Goal: Participate in discussion: Engage in conversation with other users on a specific topic

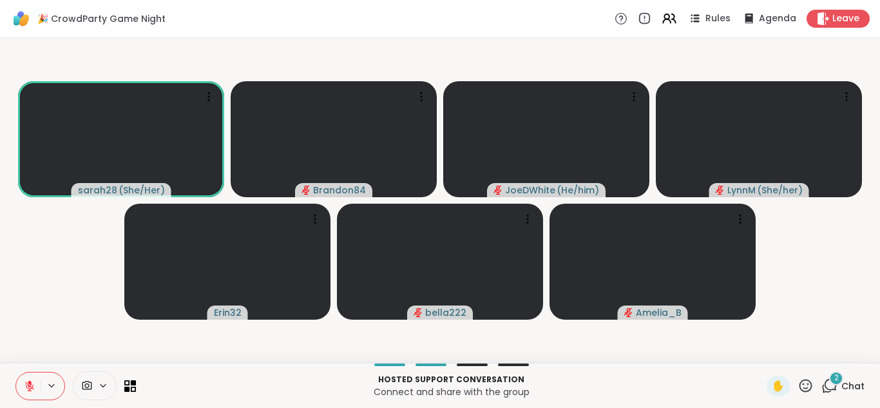
click at [829, 380] on div "2" at bounding box center [836, 378] width 14 height 14
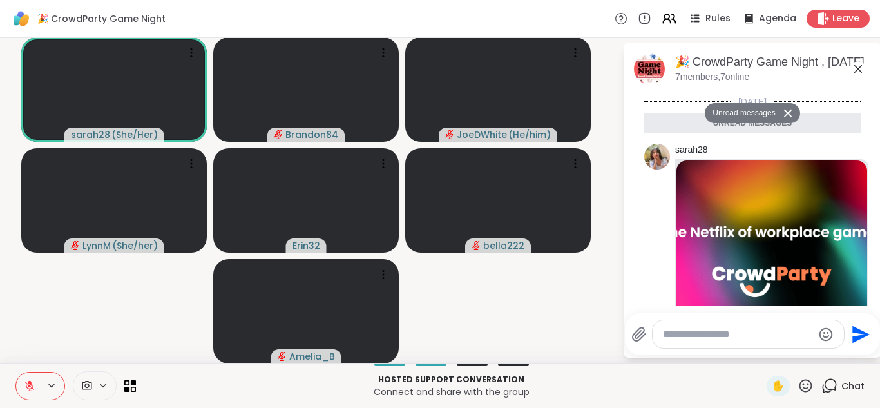
scroll to position [207, 0]
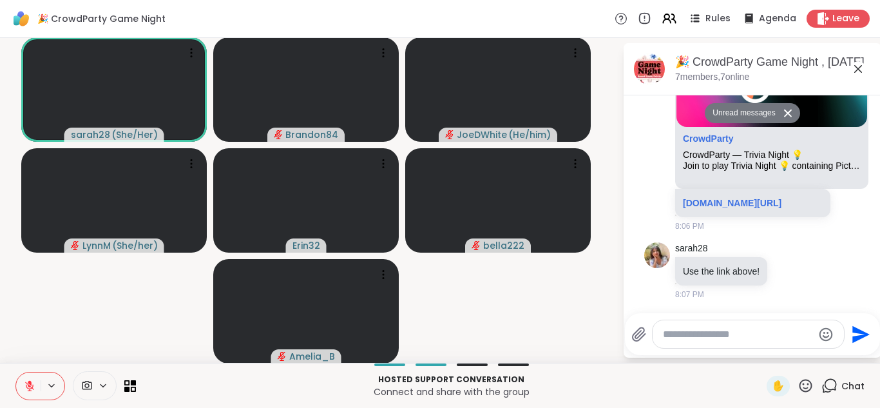
click at [677, 330] on textarea "Type your message" at bounding box center [738, 334] width 150 height 13
type textarea "*"
type textarea "*****"
click at [855, 338] on icon "Send" at bounding box center [863, 333] width 17 height 17
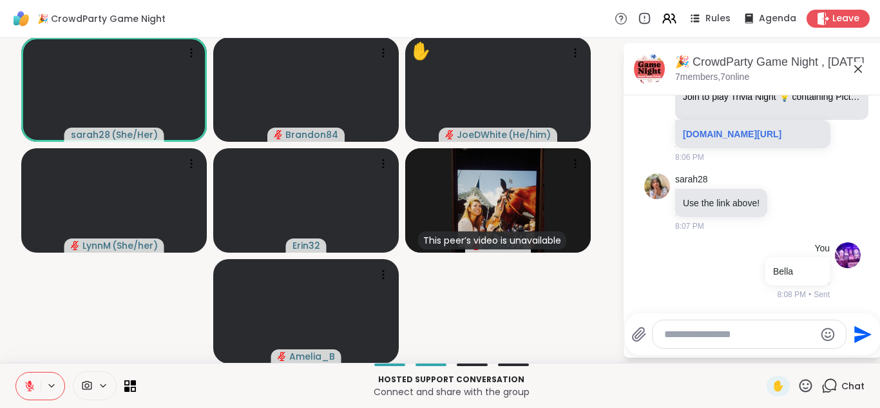
scroll to position [206, 0]
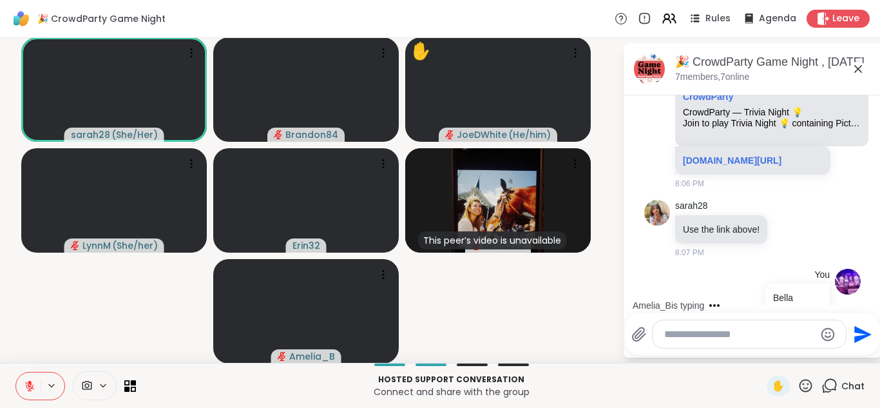
click at [21, 386] on button at bounding box center [28, 386] width 24 height 27
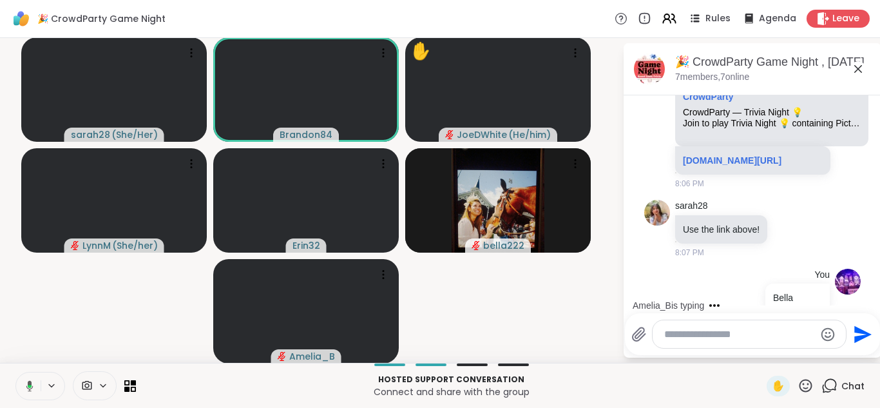
click at [21, 386] on button at bounding box center [27, 386] width 26 height 27
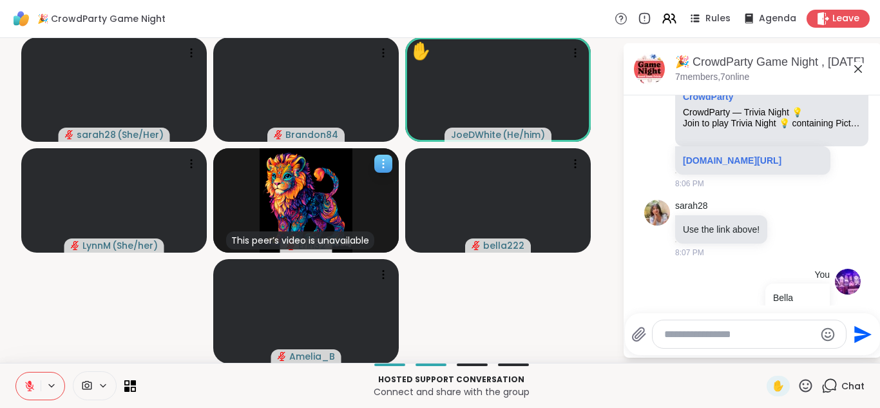
click at [382, 155] on div at bounding box center [383, 164] width 18 height 18
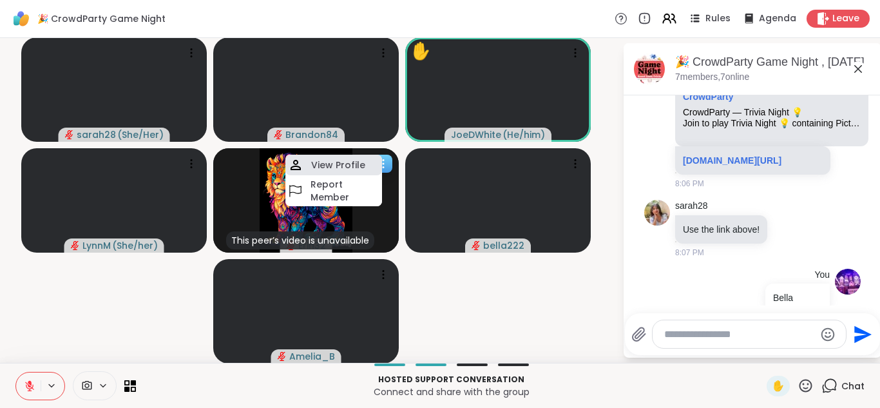
click at [337, 163] on h4 "View Profile" at bounding box center [338, 165] width 54 height 13
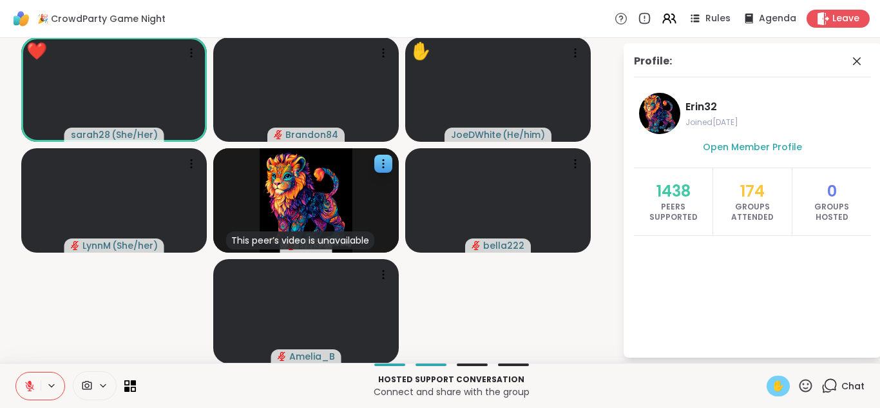
click at [774, 389] on span "✋" at bounding box center [778, 385] width 13 height 15
click at [25, 387] on icon at bounding box center [30, 386] width 12 height 12
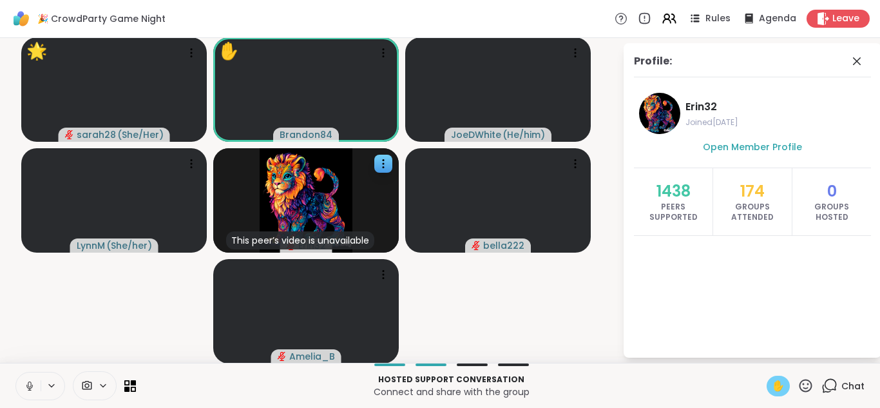
click at [31, 387] on icon at bounding box center [30, 386] width 12 height 12
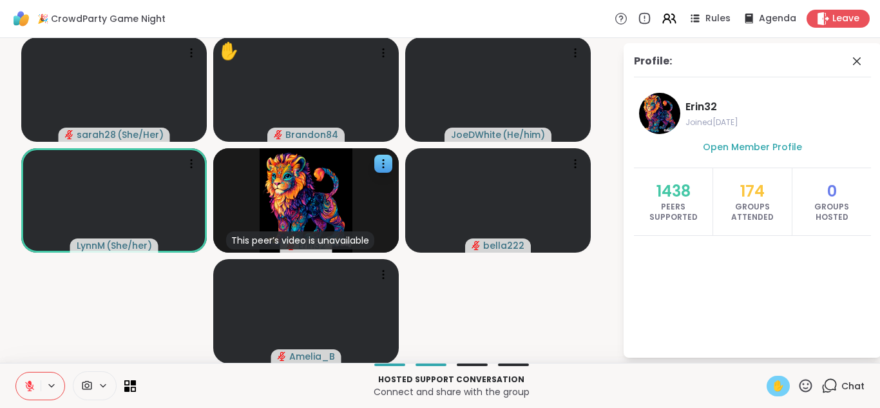
click at [772, 384] on span "✋" at bounding box center [778, 385] width 13 height 15
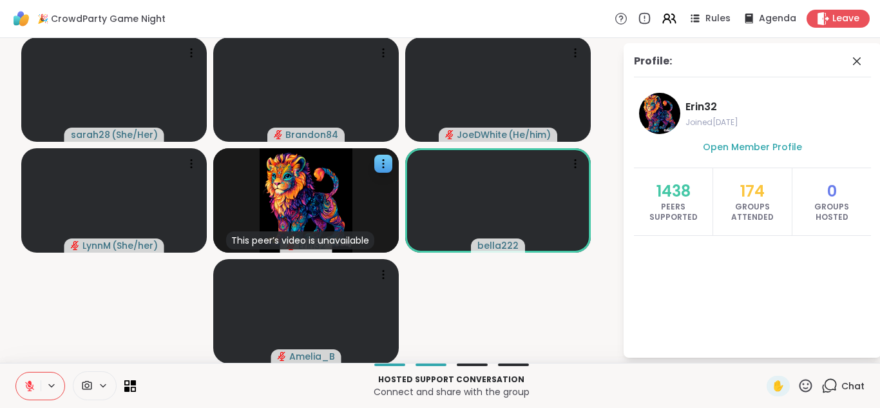
click at [798, 389] on icon at bounding box center [806, 386] width 16 height 16
click at [762, 349] on span "❤️" at bounding box center [768, 351] width 13 height 15
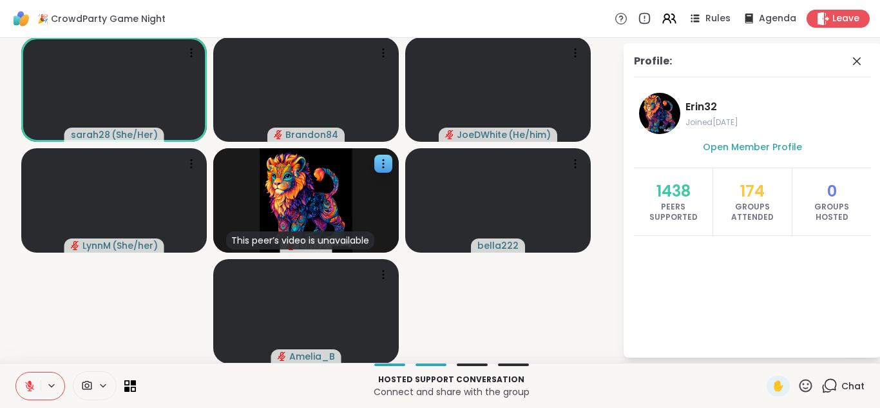
click at [93, 385] on span at bounding box center [85, 386] width 24 height 12
click at [90, 331] on div "HP TrueVision HD Camera" at bounding box center [68, 340] width 85 height 18
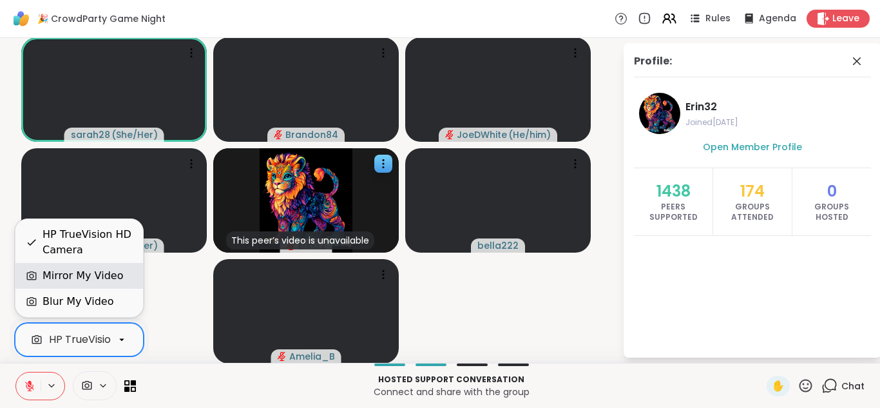
scroll to position [0, 50]
click at [86, 276] on div "Mirror My Video" at bounding box center [83, 275] width 81 height 15
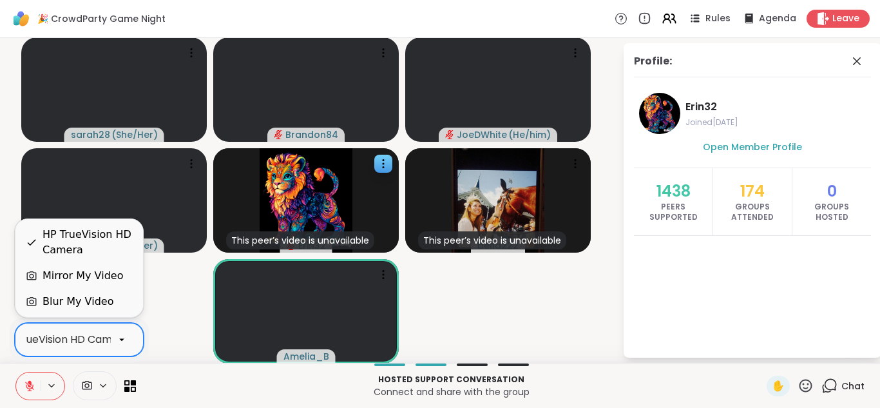
click at [111, 344] on div at bounding box center [122, 340] width 22 height 22
click at [98, 269] on div "Mirror My Video" at bounding box center [83, 275] width 81 height 15
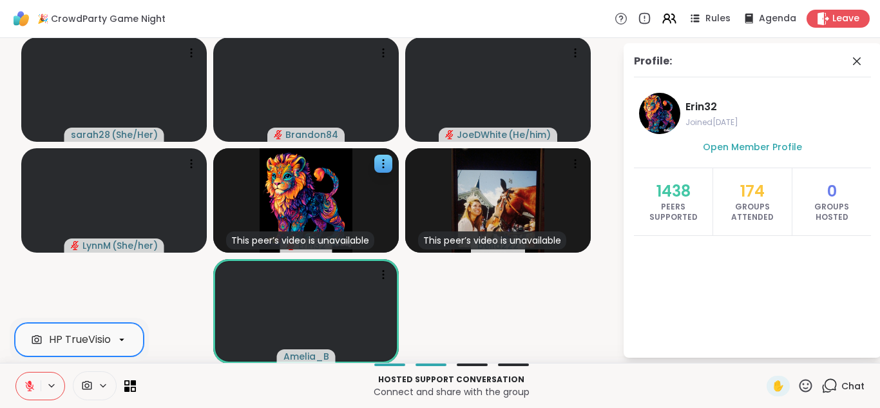
click at [26, 393] on button at bounding box center [28, 386] width 24 height 27
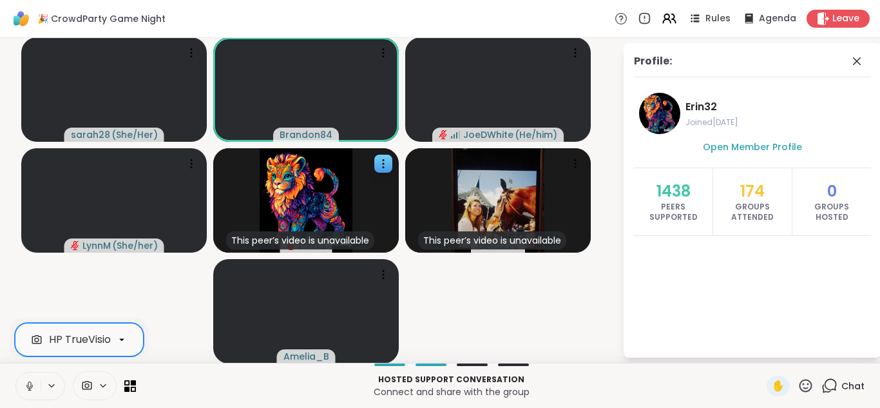
click at [30, 389] on icon at bounding box center [29, 389] width 1 height 3
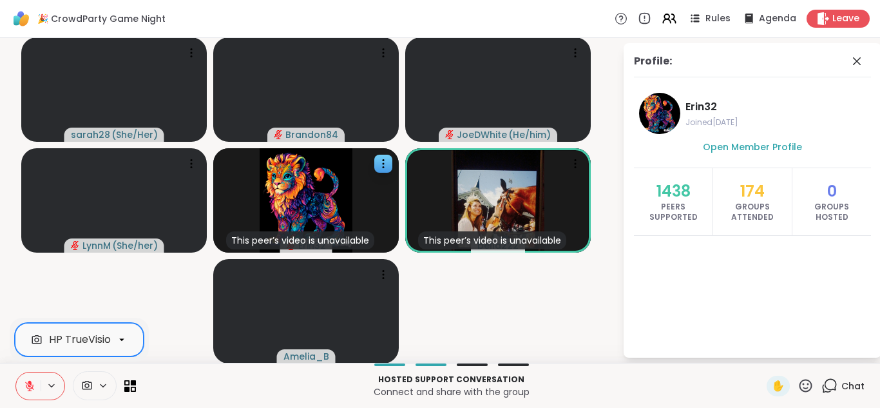
click at [26, 385] on icon at bounding box center [29, 386] width 9 height 9
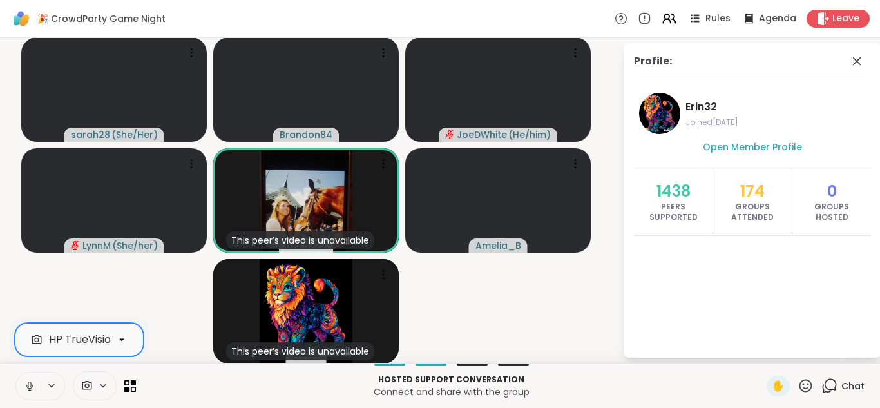
click at [32, 379] on button at bounding box center [28, 386] width 24 height 27
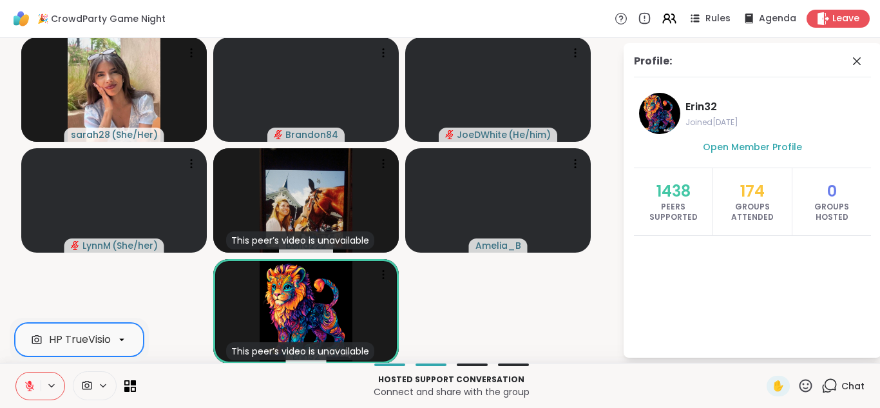
click at [17, 388] on button at bounding box center [28, 386] width 24 height 27
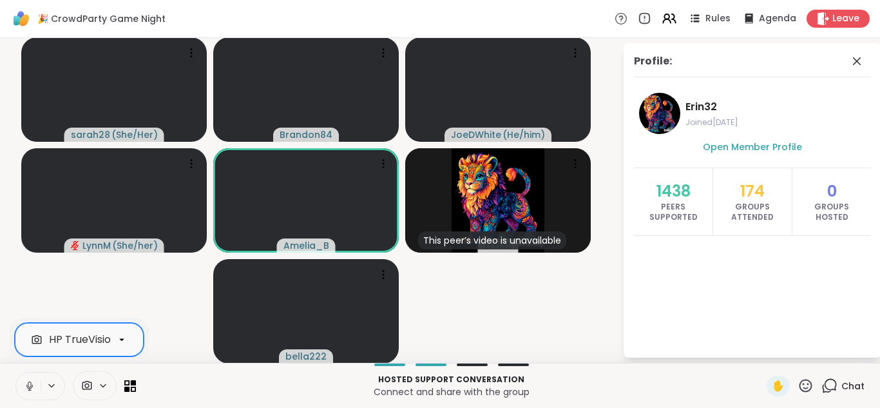
click at [24, 380] on icon at bounding box center [30, 386] width 12 height 12
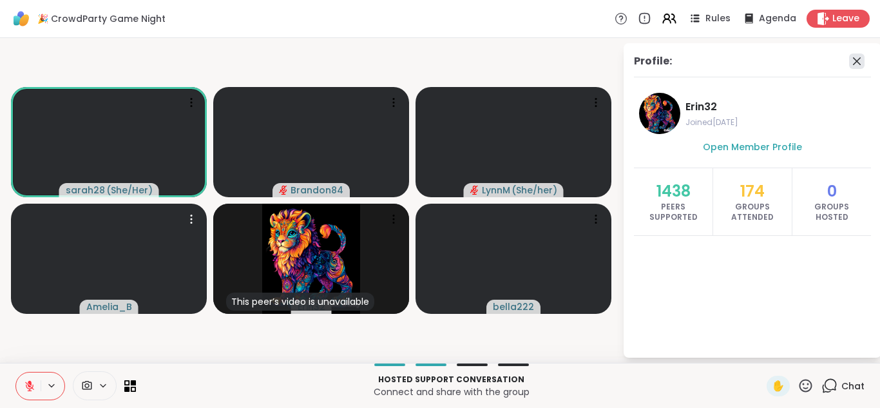
click at [856, 58] on icon at bounding box center [856, 60] width 15 height 15
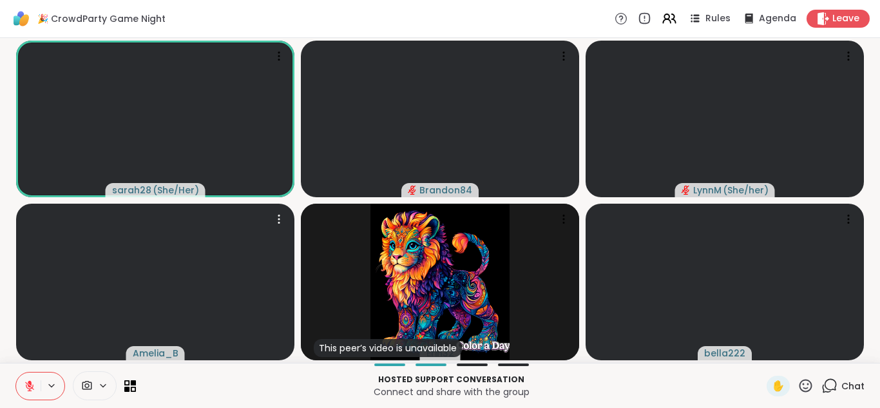
click at [822, 385] on icon at bounding box center [830, 386] width 16 height 16
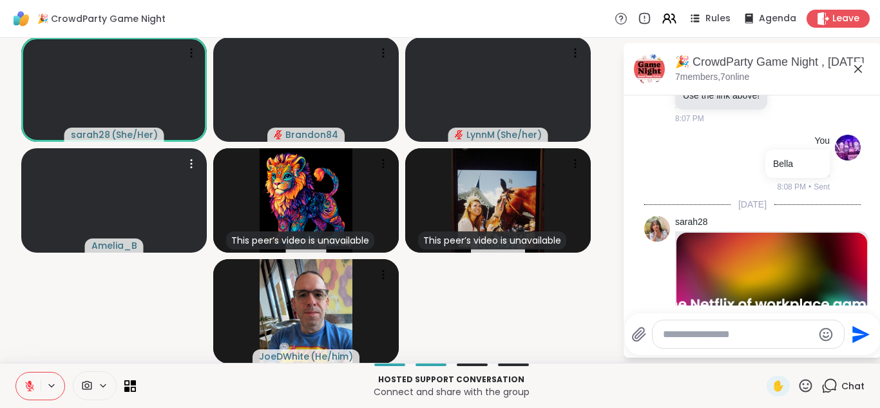
scroll to position [563, 0]
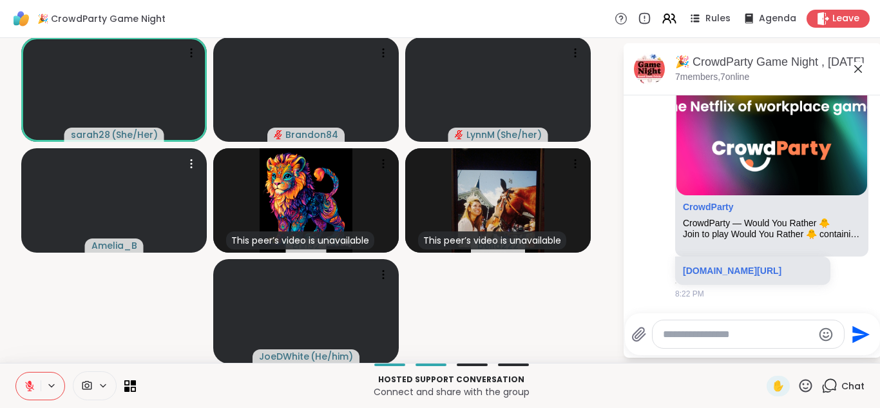
click at [29, 385] on icon at bounding box center [29, 386] width 9 height 9
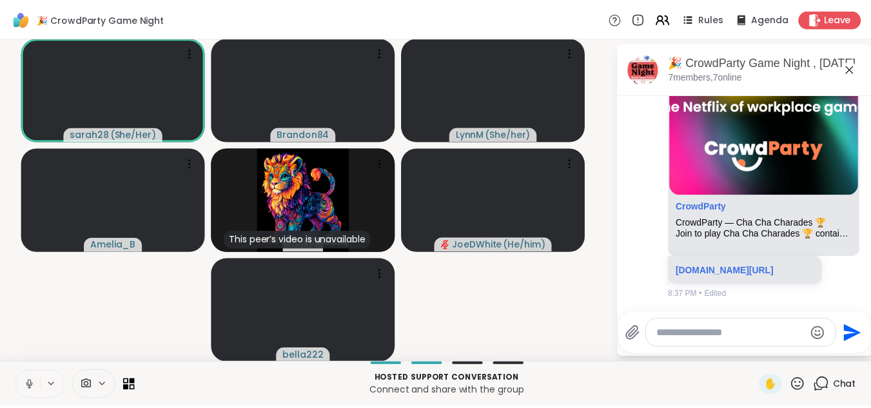
scroll to position [949, 0]
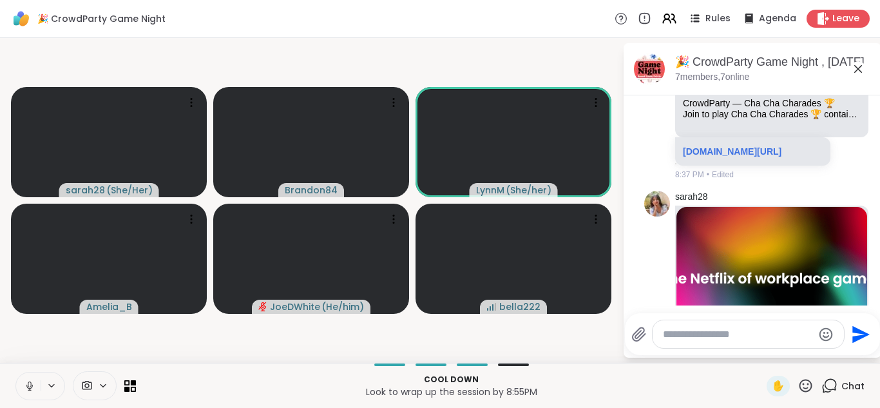
click at [21, 385] on button at bounding box center [28, 386] width 24 height 27
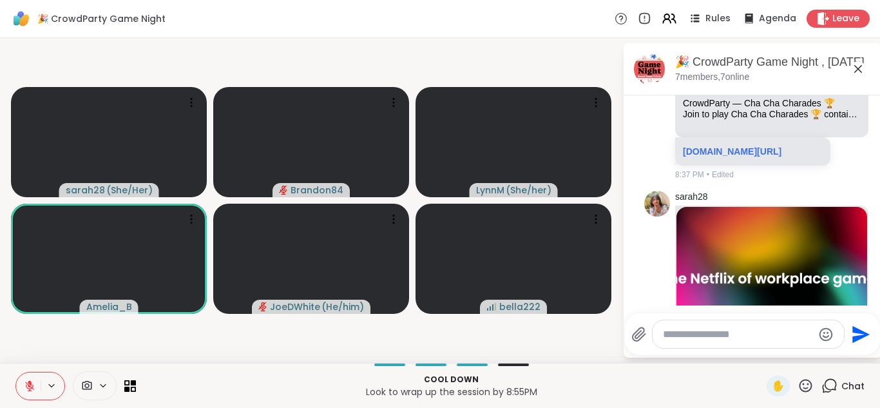
drag, startPoint x: 41, startPoint y: 385, endPoint x: 24, endPoint y: 388, distance: 16.4
click at [24, 388] on div at bounding box center [40, 386] width 50 height 28
click at [24, 388] on icon at bounding box center [30, 386] width 12 height 12
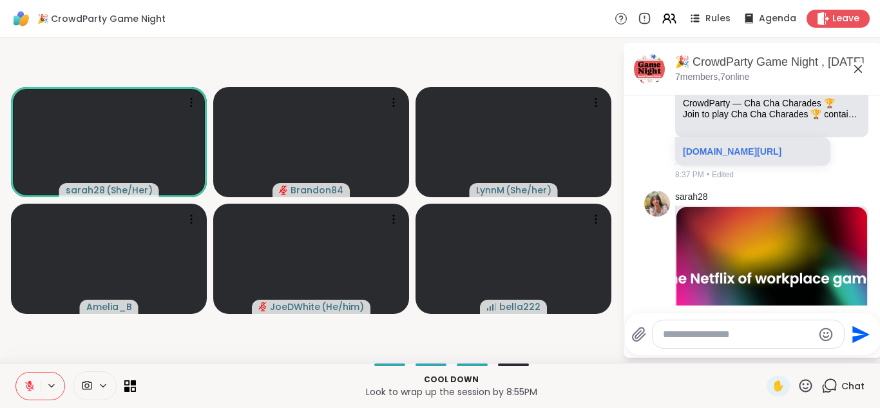
click at [24, 388] on icon at bounding box center [30, 386] width 12 height 12
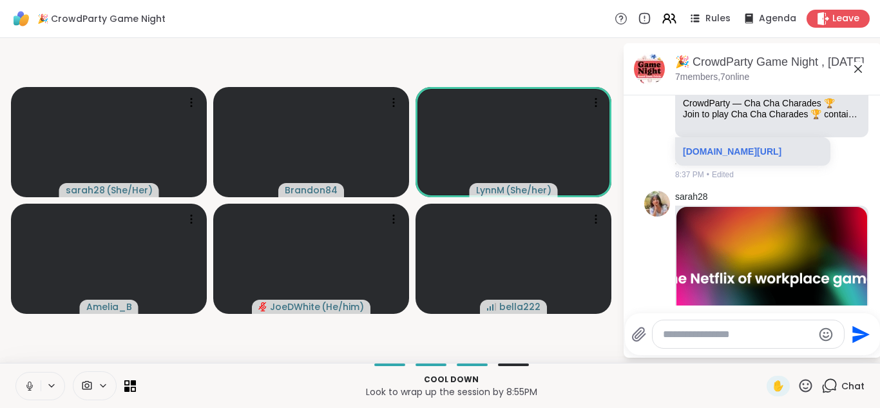
click at [24, 388] on icon at bounding box center [30, 386] width 12 height 12
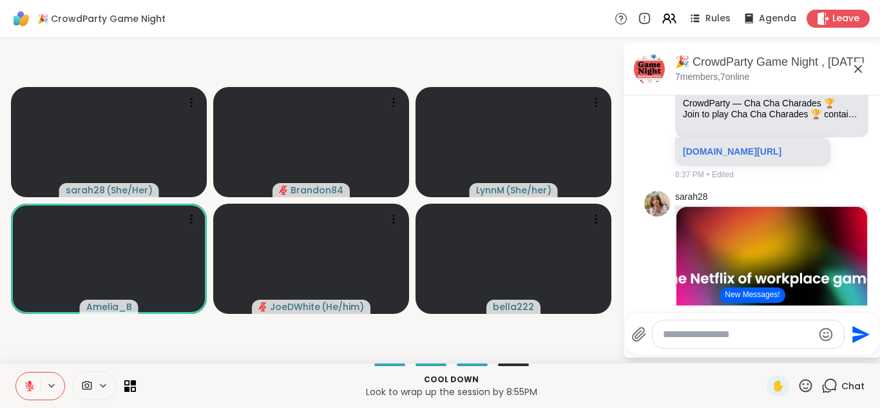
click at [16, 373] on button at bounding box center [28, 386] width 24 height 27
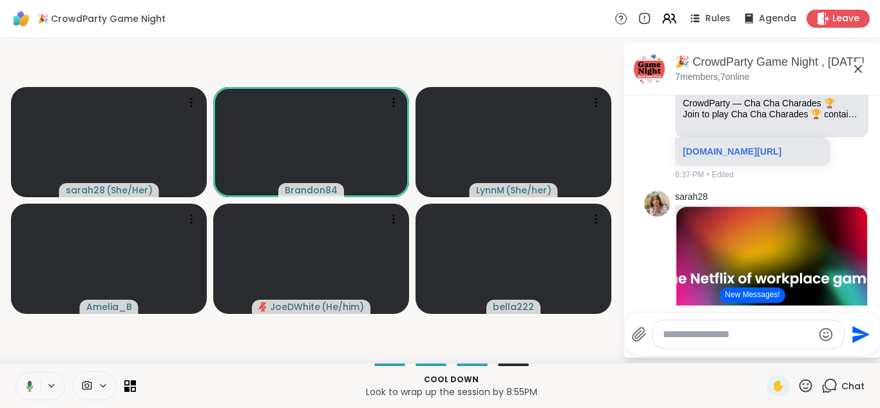
click at [14, 373] on button at bounding box center [27, 386] width 26 height 27
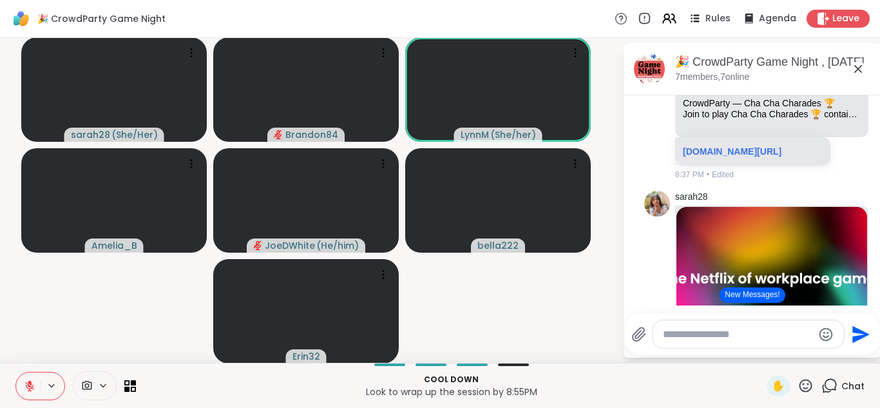
click at [32, 385] on icon at bounding box center [30, 386] width 12 height 12
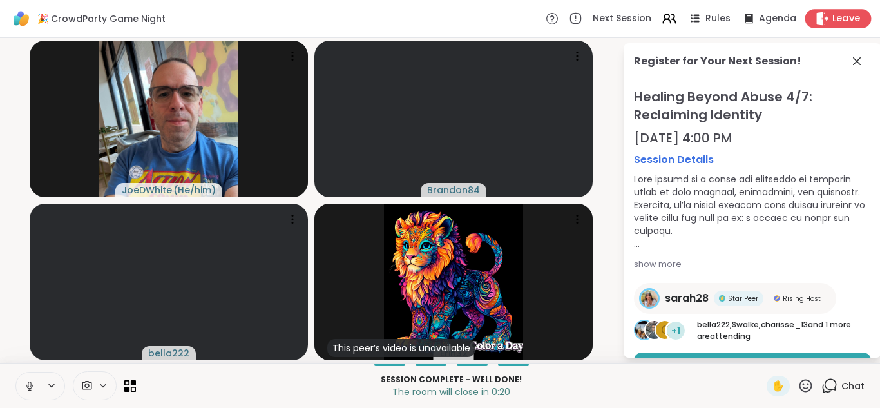
click at [818, 19] on icon at bounding box center [823, 19] width 12 height 14
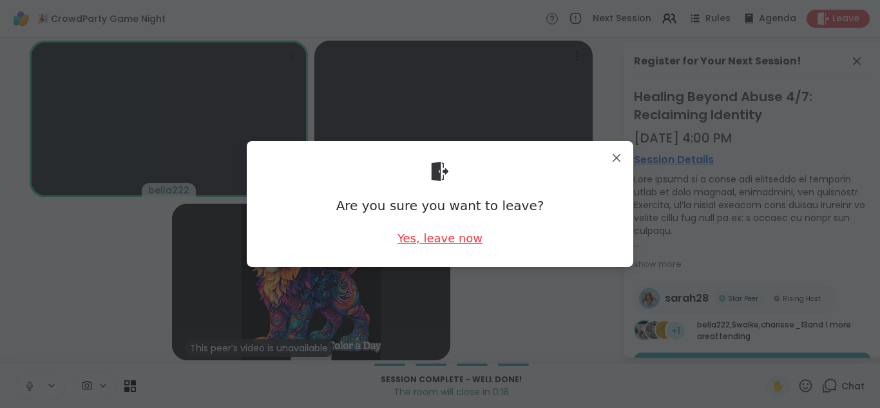
click at [410, 237] on div "Yes, leave now" at bounding box center [440, 238] width 85 height 16
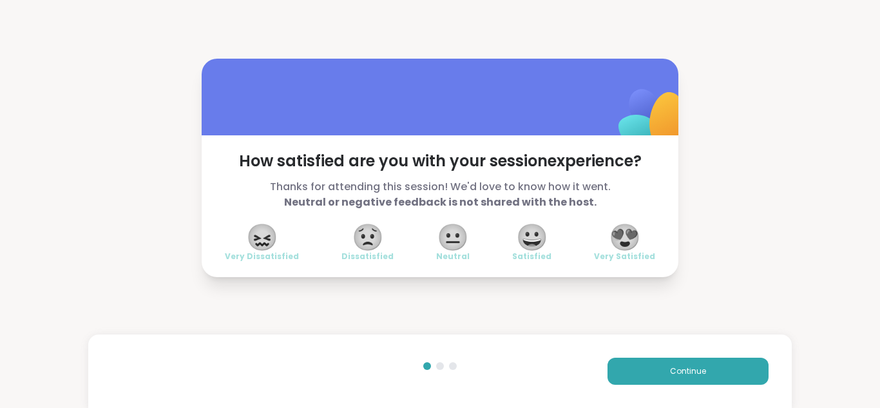
click at [628, 235] on span "😍" at bounding box center [625, 237] width 32 height 23
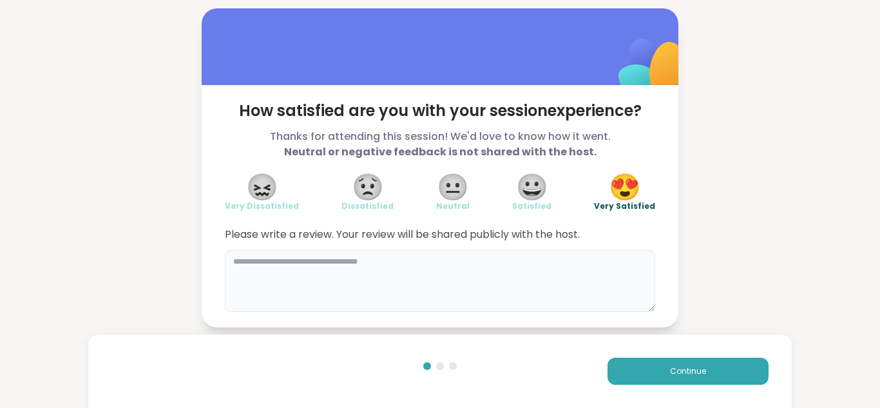
click at [388, 274] on textarea at bounding box center [440, 281] width 431 height 62
click at [651, 359] on button "Continue" at bounding box center [688, 371] width 161 height 27
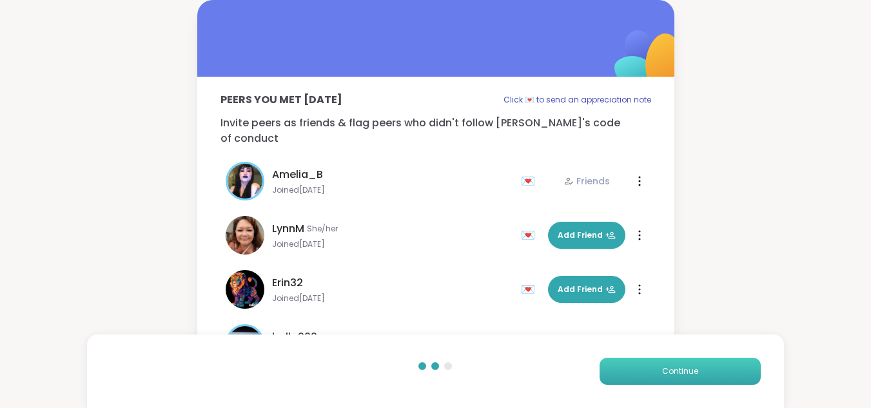
click at [696, 367] on span "Continue" at bounding box center [680, 371] width 36 height 12
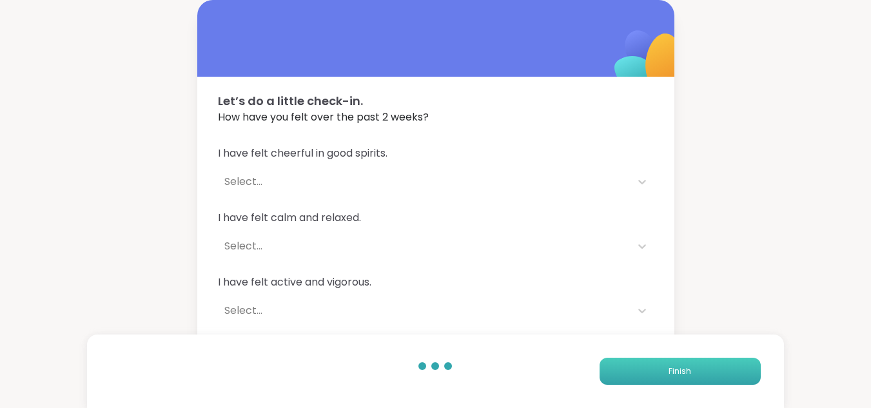
click at [696, 367] on button "Finish" at bounding box center [679, 371] width 161 height 27
